Goal: Task Accomplishment & Management: Use online tool/utility

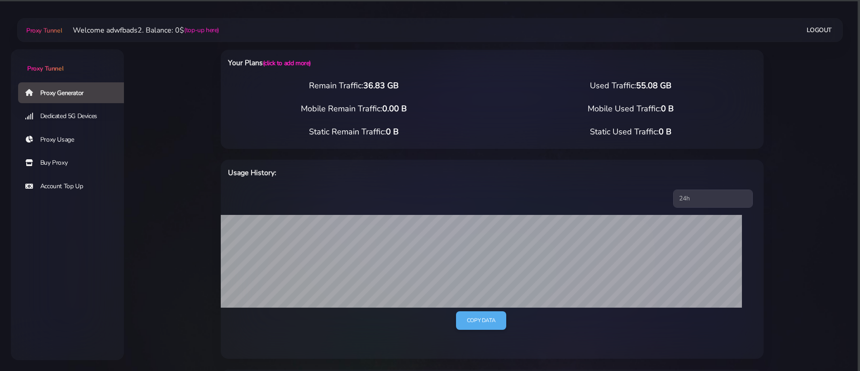
select select "ES"
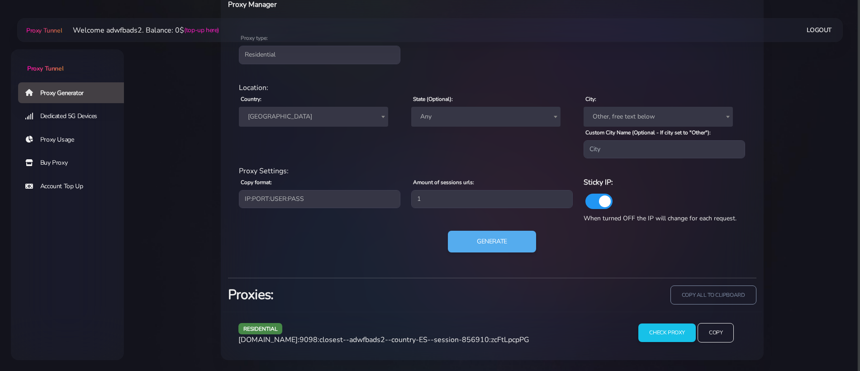
click at [315, 95] on div "Country: Worldwide [GEOGRAPHIC_DATA] [GEOGRAPHIC_DATA] [GEOGRAPHIC_DATA] [GEOGR…" at bounding box center [319, 125] width 172 height 65
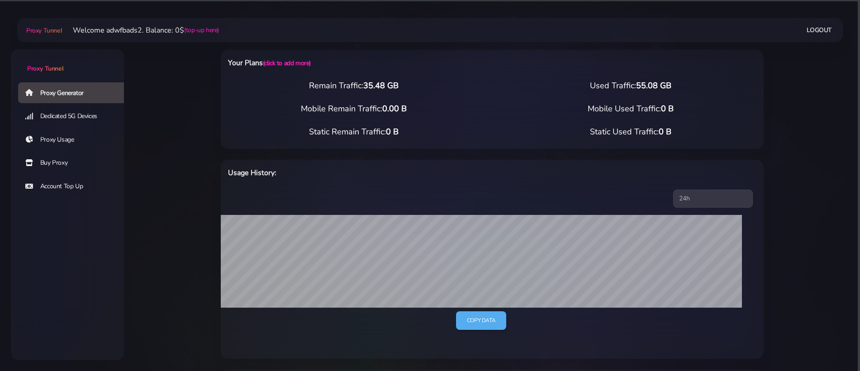
select select "UK"
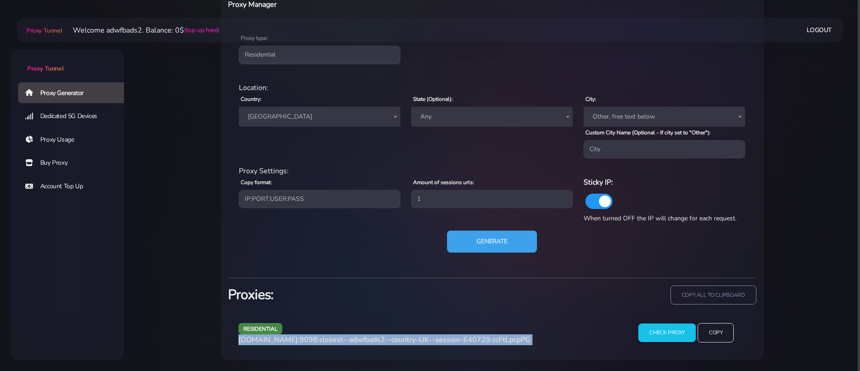
click at [500, 251] on button "Generate" at bounding box center [492, 242] width 90 height 22
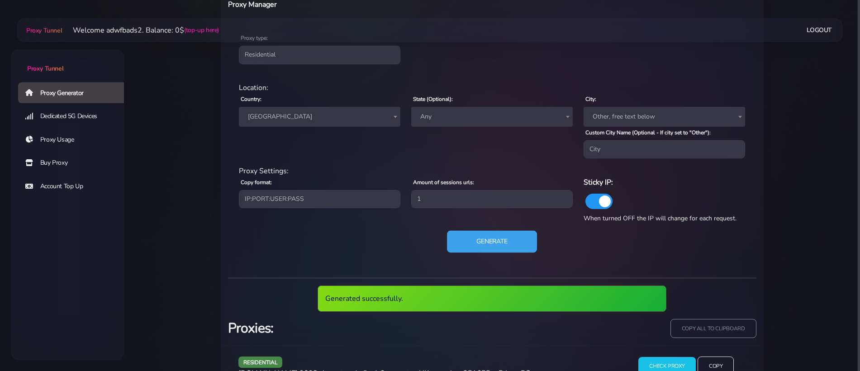
scroll to position [412, 0]
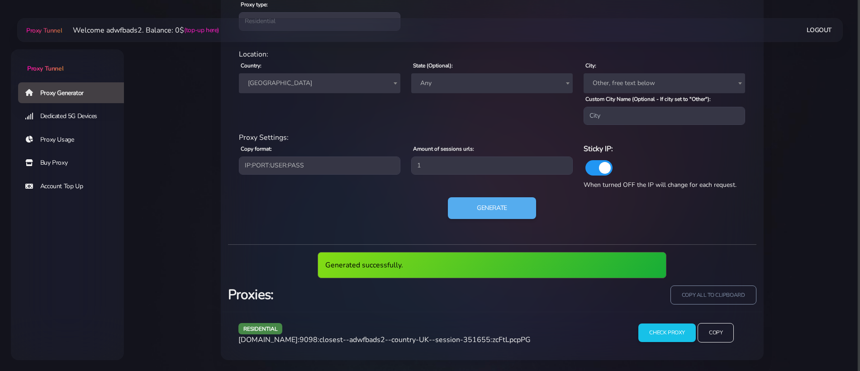
click at [413, 335] on span "agg.proxytunnel.io:9098:closest--adwfbads2--country-UK--session-351655:zcFtLpcp…" at bounding box center [384, 340] width 292 height 10
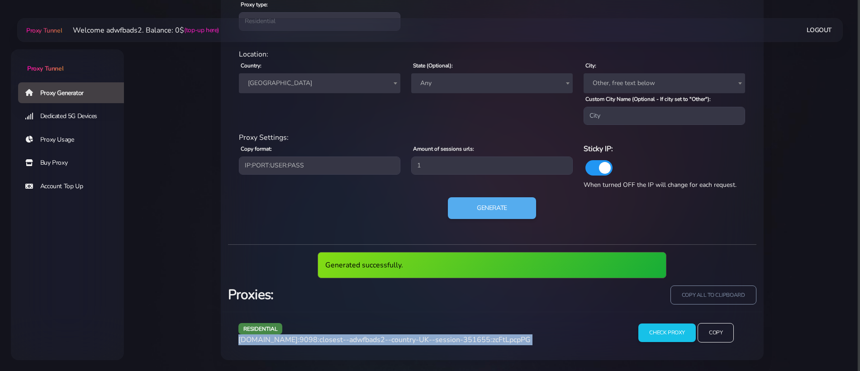
click at [413, 335] on span "agg.proxytunnel.io:9098:closest--adwfbads2--country-UK--session-351655:zcFtLpcp…" at bounding box center [384, 340] width 292 height 10
copy div "agg.proxytunnel.io:9098:closest--adwfbads2--country-UK--session-351655:zcFtLpcp…"
